Goal: Navigation & Orientation: Find specific page/section

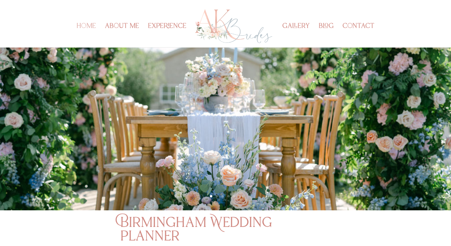
click at [85, 24] on link "home" at bounding box center [85, 35] width 19 height 23
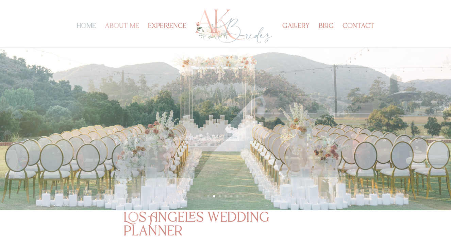
click at [131, 26] on link "about me" at bounding box center [122, 35] width 34 height 23
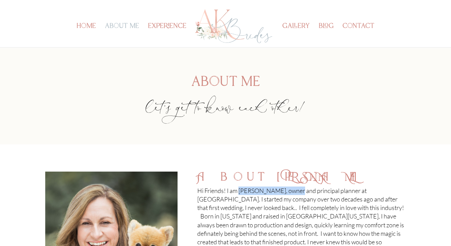
drag, startPoint x: 241, startPoint y: 192, endPoint x: 294, endPoint y: 192, distance: 53.4
click at [294, 192] on p "Hi Friends! I am [PERSON_NAME], owner and principal planner at [GEOGRAPHIC_DATA…" at bounding box center [301, 233] width 208 height 92
copy p "[PERSON_NAME]"
